Goal: Transaction & Acquisition: Purchase product/service

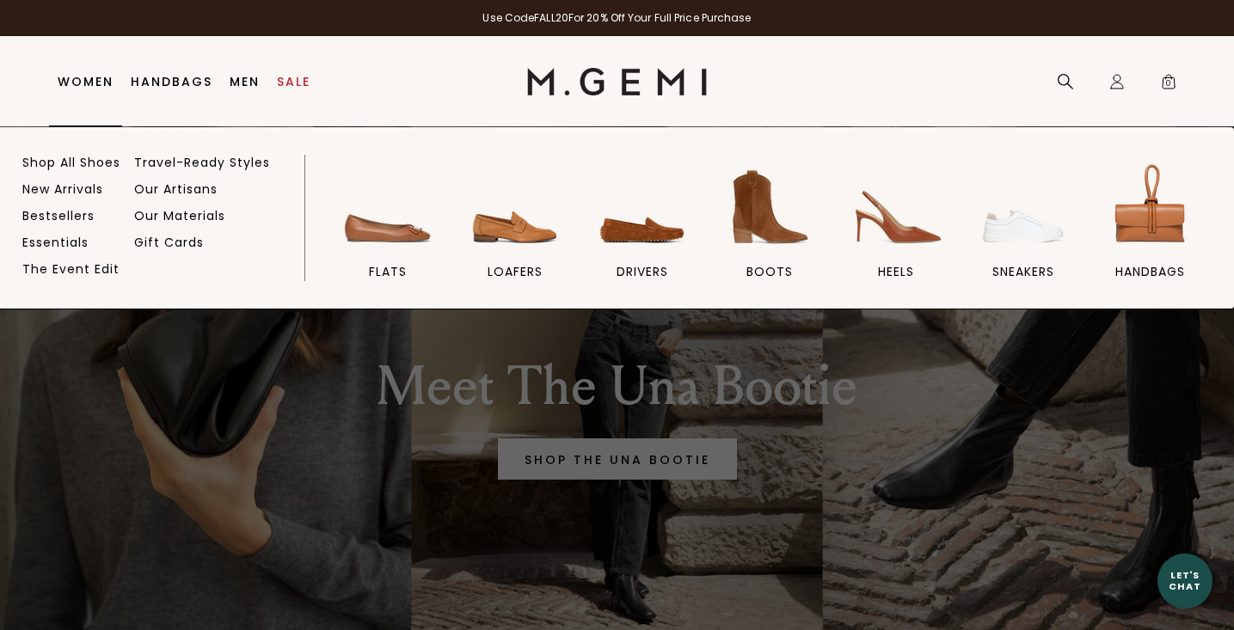
click at [100, 77] on link "Women" at bounding box center [86, 82] width 56 height 14
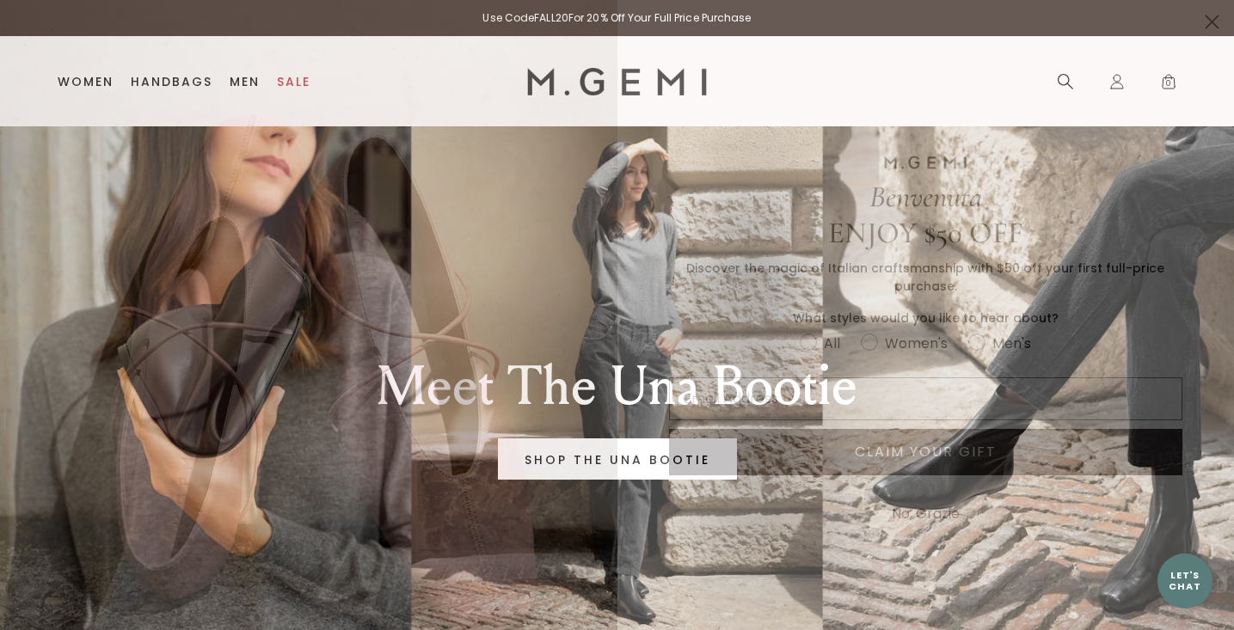
click at [1212, 23] on icon "Close dialog" at bounding box center [1212, 22] width 12 height 12
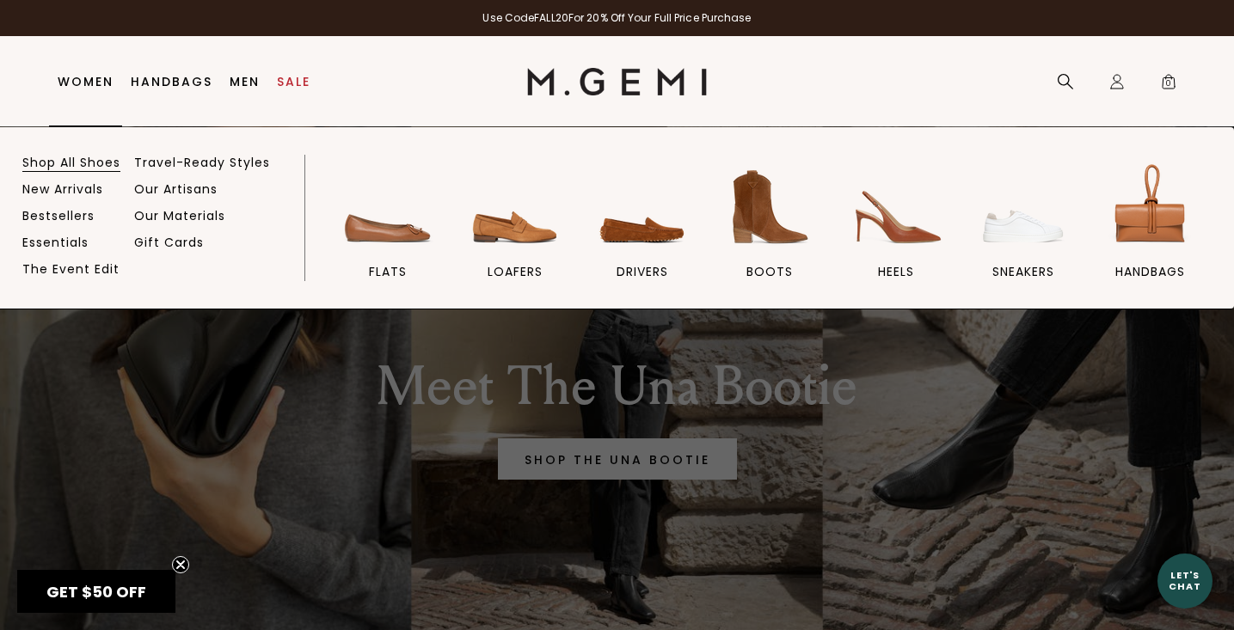
click at [98, 164] on link "Shop All Shoes" at bounding box center [71, 162] width 98 height 15
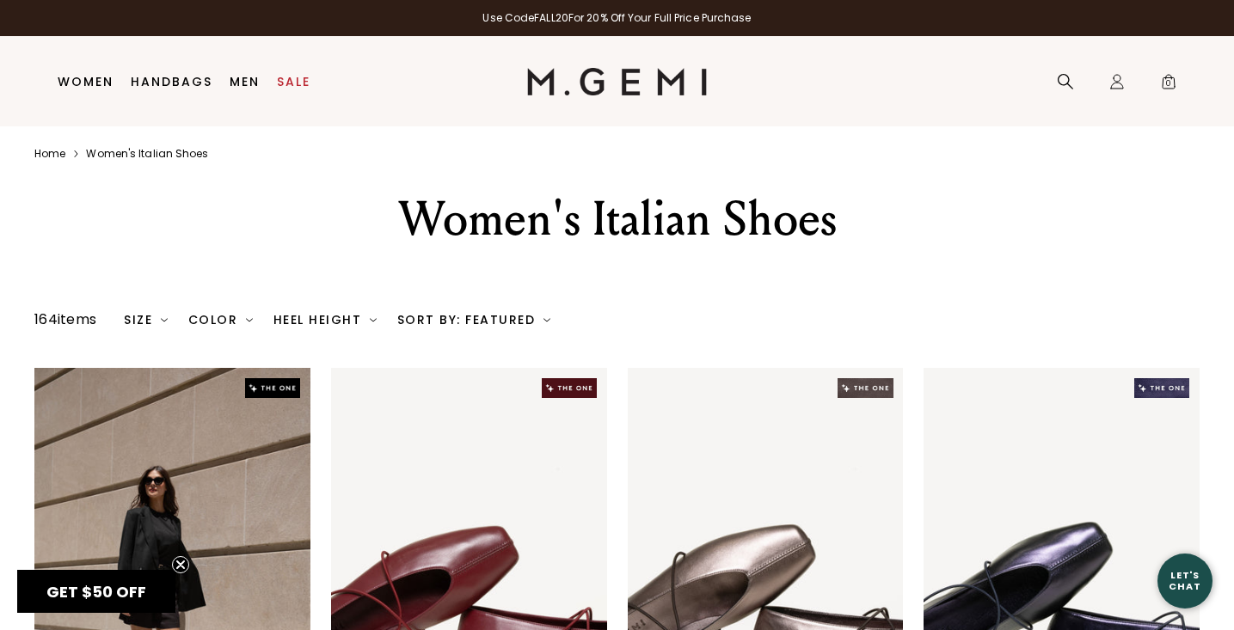
click at [511, 327] on div "Sort By: Featured" at bounding box center [473, 320] width 153 height 14
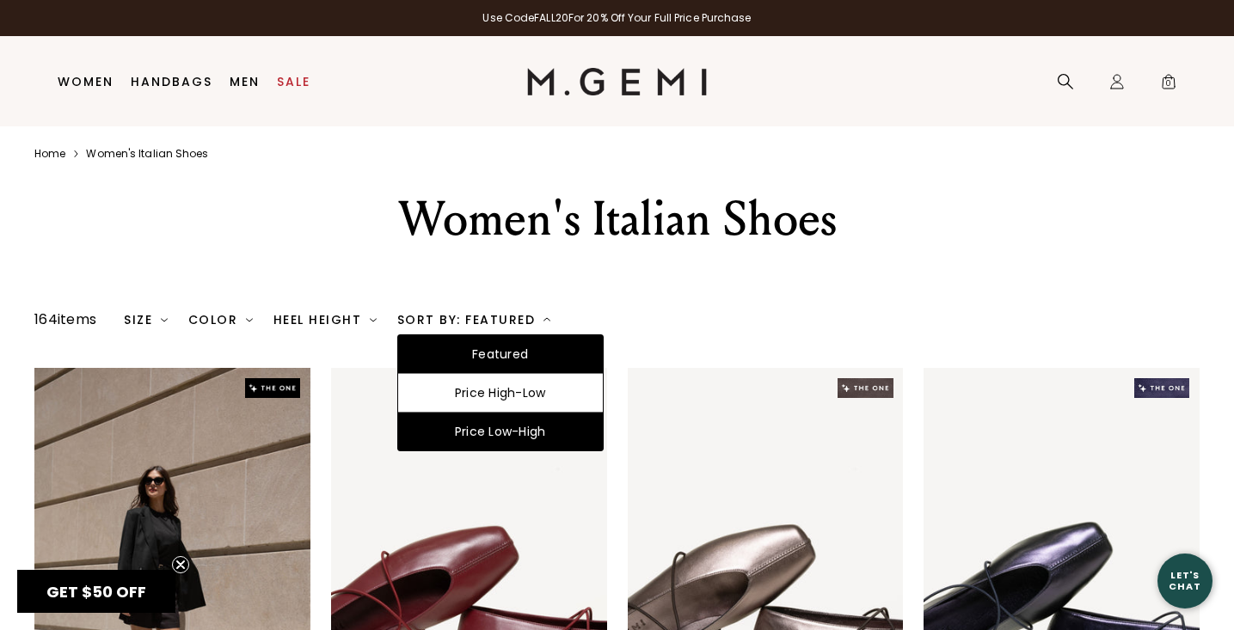
click at [513, 450] on div "Price Low-High" at bounding box center [500, 432] width 205 height 38
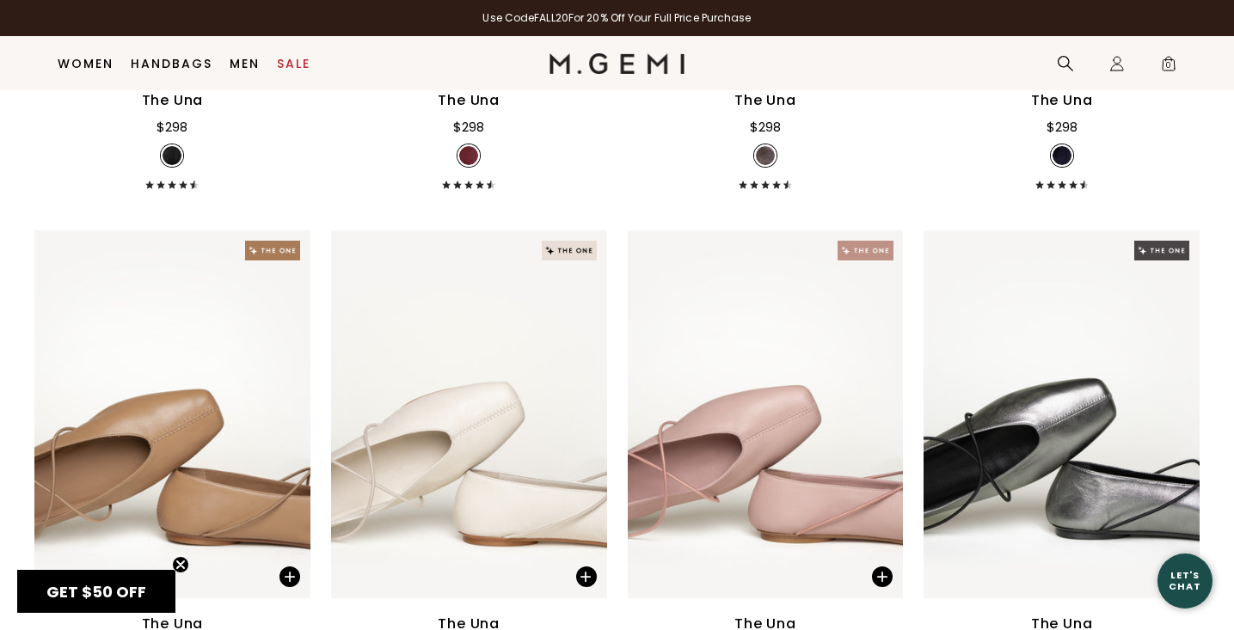
scroll to position [4458, 0]
